Goal: Find contact information: Find contact information

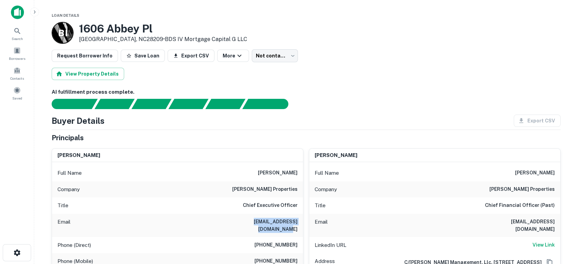
drag, startPoint x: 227, startPoint y: 221, endPoint x: 299, endPoint y: 219, distance: 72.2
click at [299, 219] on div "Email cgrubb@grubbproperties.com" at bounding box center [177, 225] width 251 height 23
copy h6 "cgrubb@grubbproperties.com"
drag, startPoint x: 252, startPoint y: 254, endPoint x: 298, endPoint y: 252, distance: 45.9
click at [298, 253] on div "Phone (Mobile) (704) 965-4804" at bounding box center [177, 261] width 251 height 16
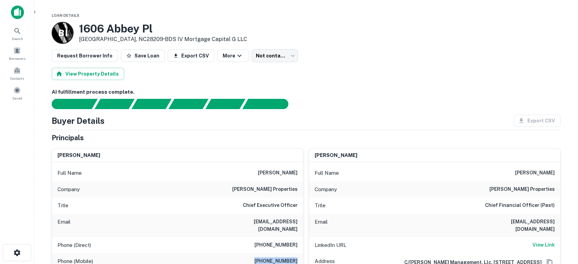
copy h6 "(704) 965-4804"
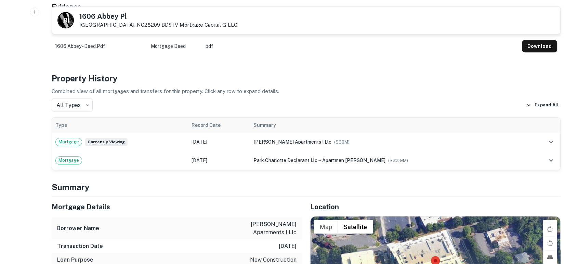
scroll to position [203, 0]
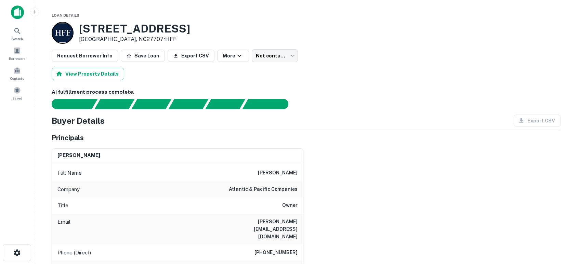
click at [413, 185] on div "howard cohen Full Name howard cohen Company atlantic & pacific companies Title …" at bounding box center [303, 245] width 515 height 204
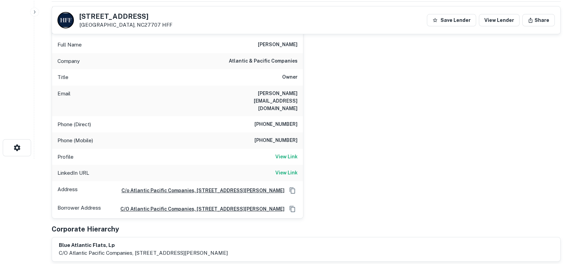
scroll to position [101, 0]
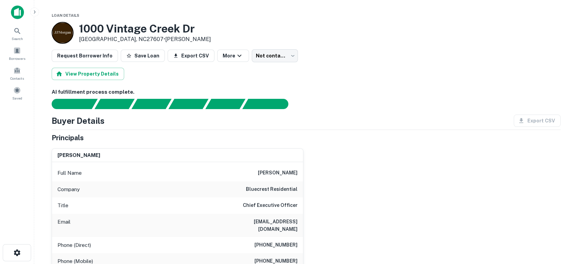
click at [402, 158] on div "bradley galinson Full Name bradley galinson Company bluecrest residential Title…" at bounding box center [303, 233] width 515 height 180
